Goal: Browse casually

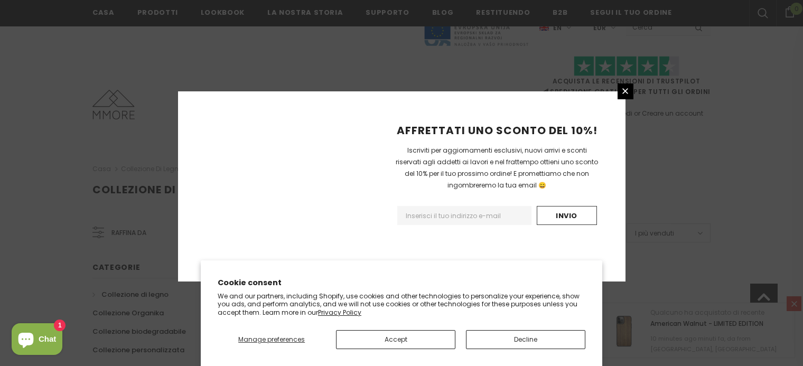
scroll to position [717, 0]
